Goal: Check status: Check status

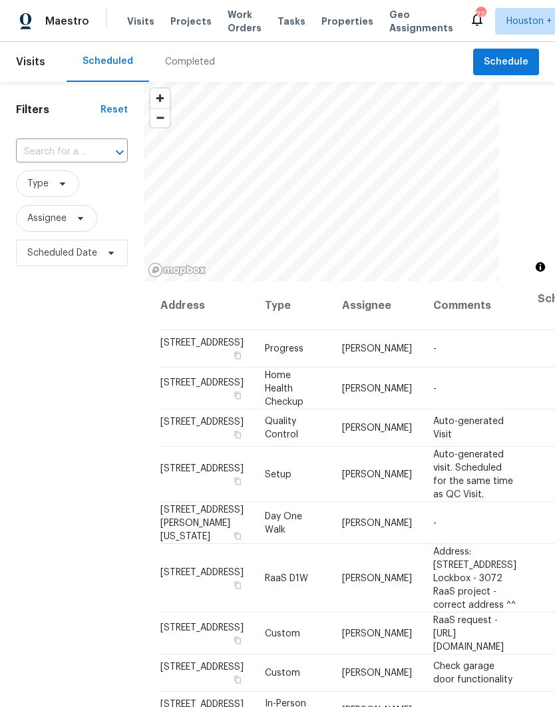
click at [173, 64] on div "Completed" at bounding box center [190, 61] width 50 height 13
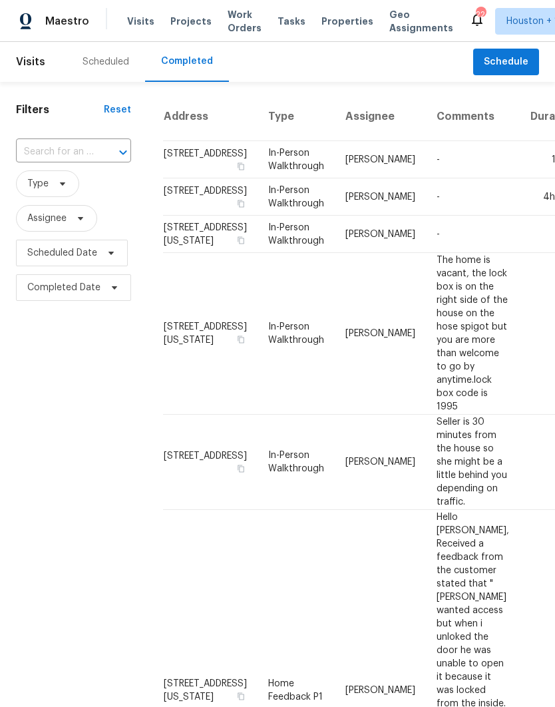
click at [34, 157] on input "text" at bounding box center [55, 152] width 78 height 21
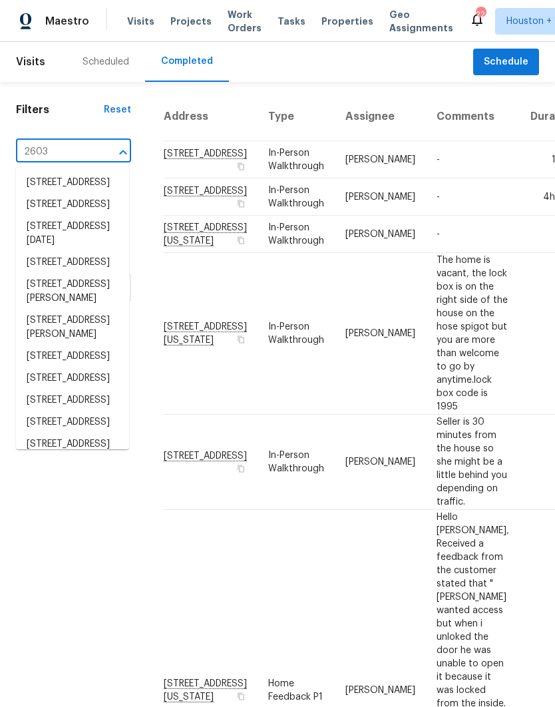
type input "2603 b"
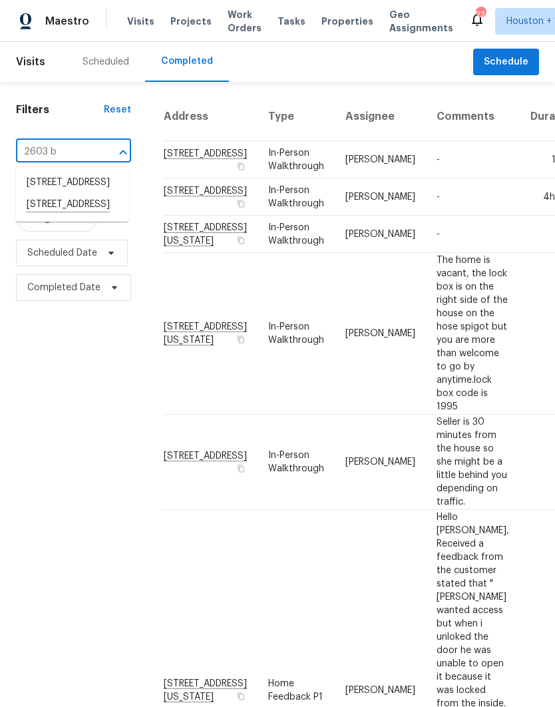
click at [39, 216] on li "[STREET_ADDRESS]" at bounding box center [72, 205] width 113 height 23
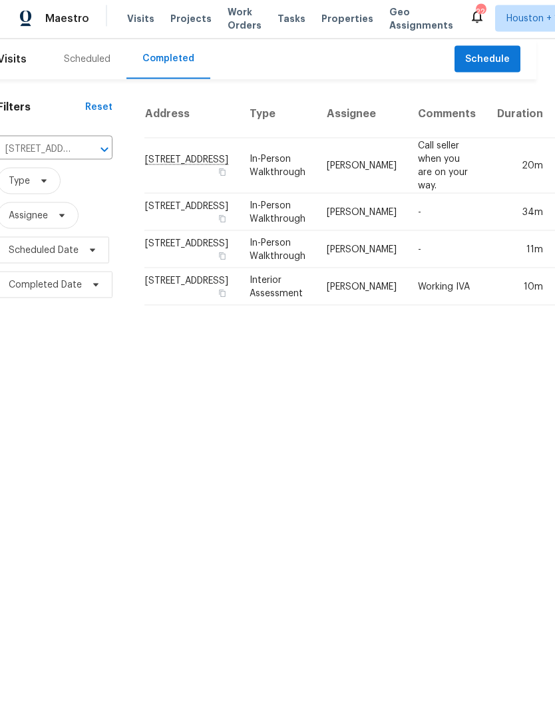
scroll to position [0, 17]
click at [416, 308] on td "Working IVA" at bounding box center [448, 289] width 79 height 37
